Goal: Find specific page/section: Find specific page/section

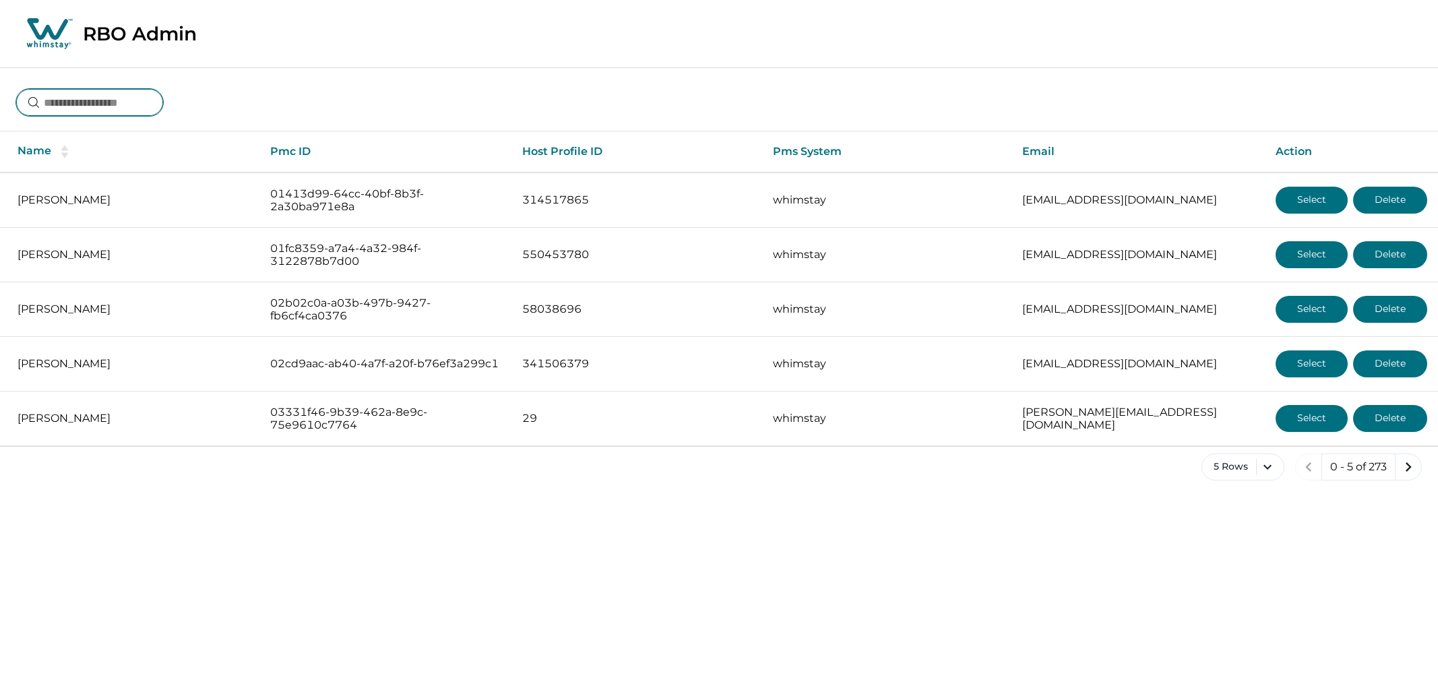
click at [117, 102] on input at bounding box center [89, 102] width 147 height 27
type input "**********"
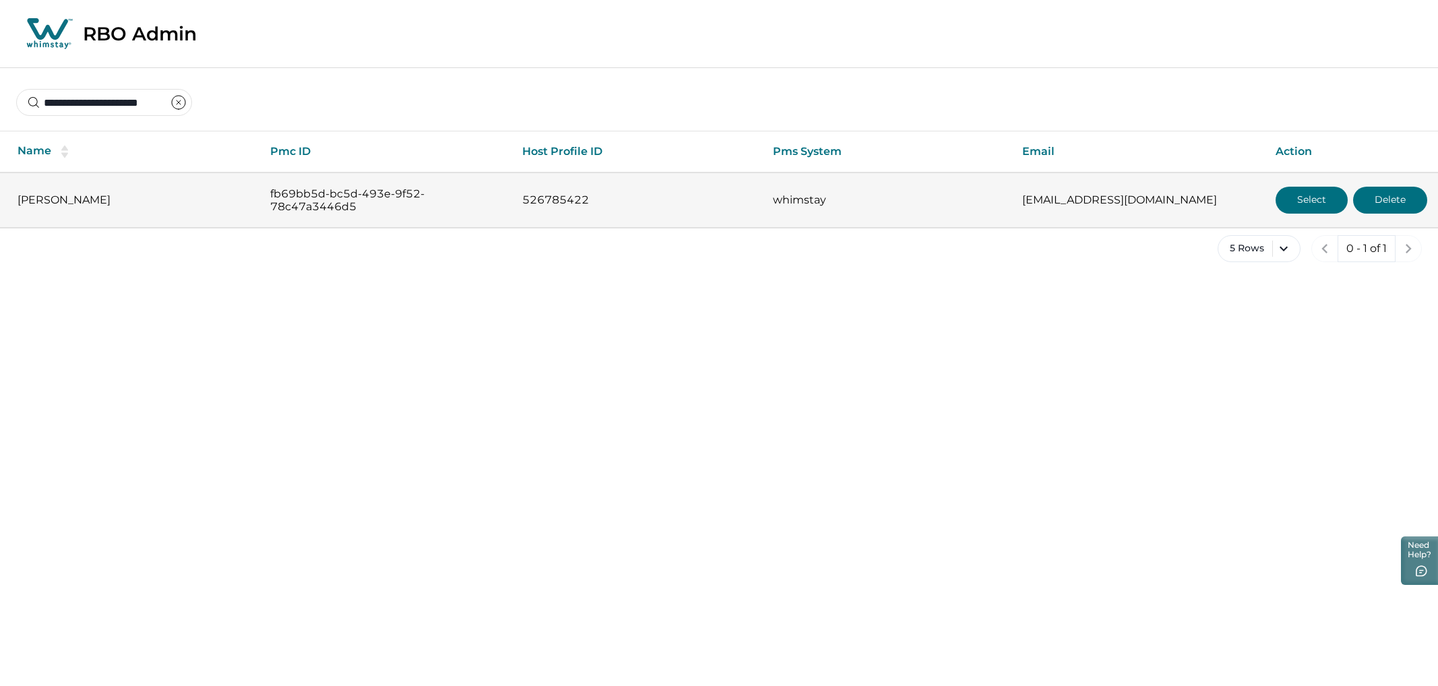
click at [1320, 197] on button "Select" at bounding box center [1311, 200] width 72 height 27
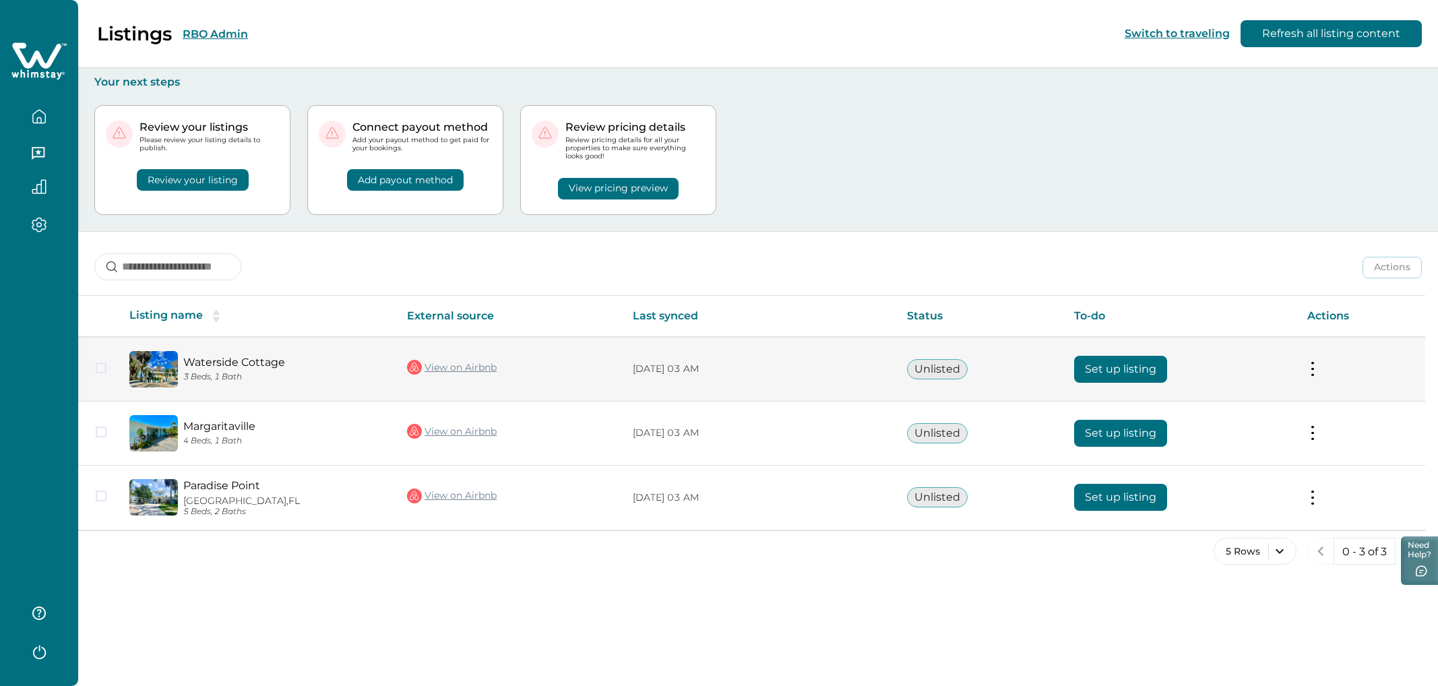
click at [238, 369] on div "Waterside Cottage 3 Beds, 1 Bath" at bounding box center [282, 369] width 208 height 26
click at [1305, 364] on td "Actions View listing on Whimstay" at bounding box center [1360, 369] width 129 height 65
click at [1313, 368] on button at bounding box center [1312, 369] width 11 height 14
click at [1255, 429] on button "View listing on Whimstay" at bounding box center [1234, 430] width 154 height 25
